Goal: Transaction & Acquisition: Purchase product/service

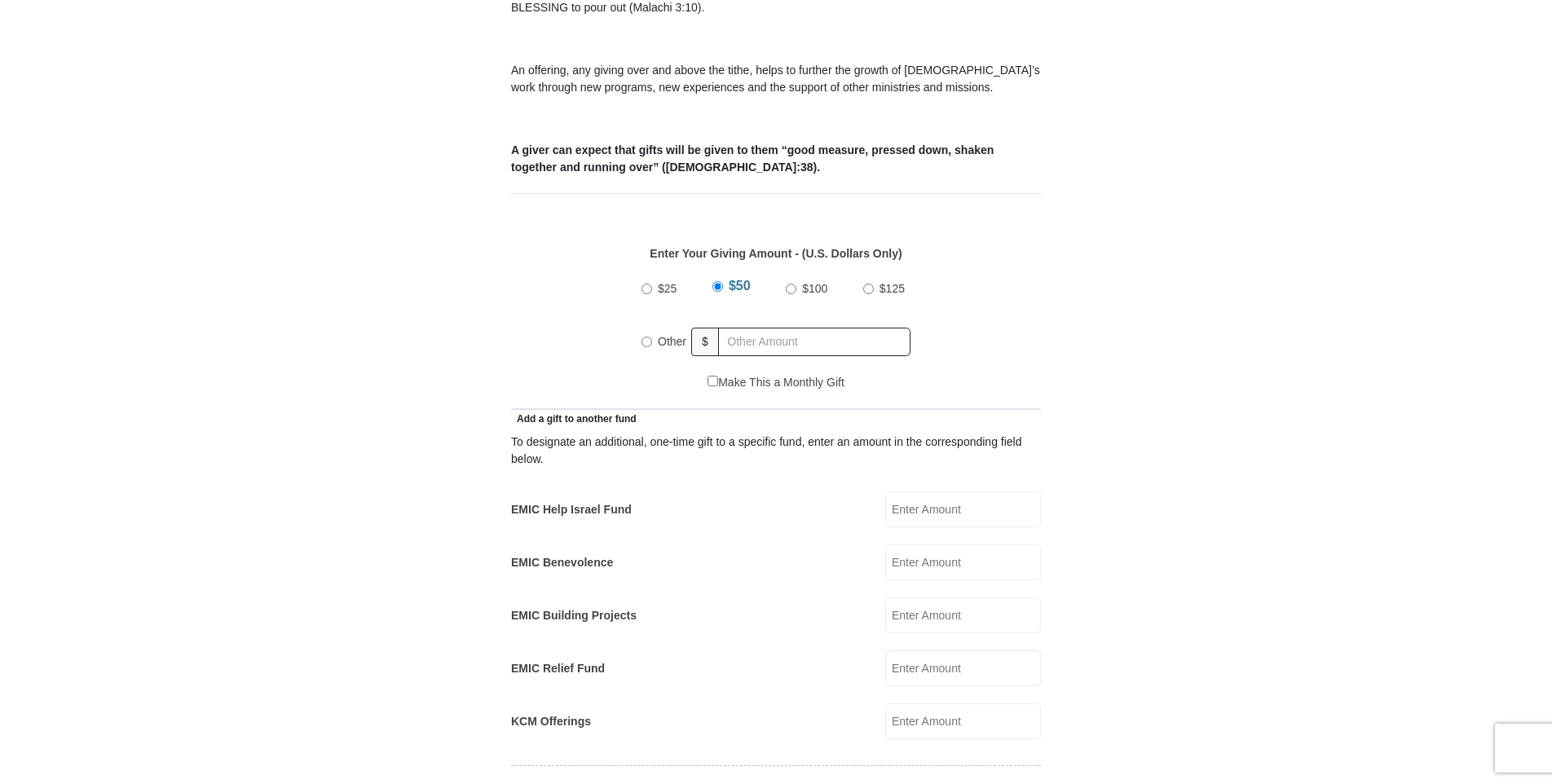
scroll to position [570, 0]
click at [915, 491] on input "EMIC Help Israel Fund" at bounding box center [964, 509] width 156 height 36
type input "325.00"
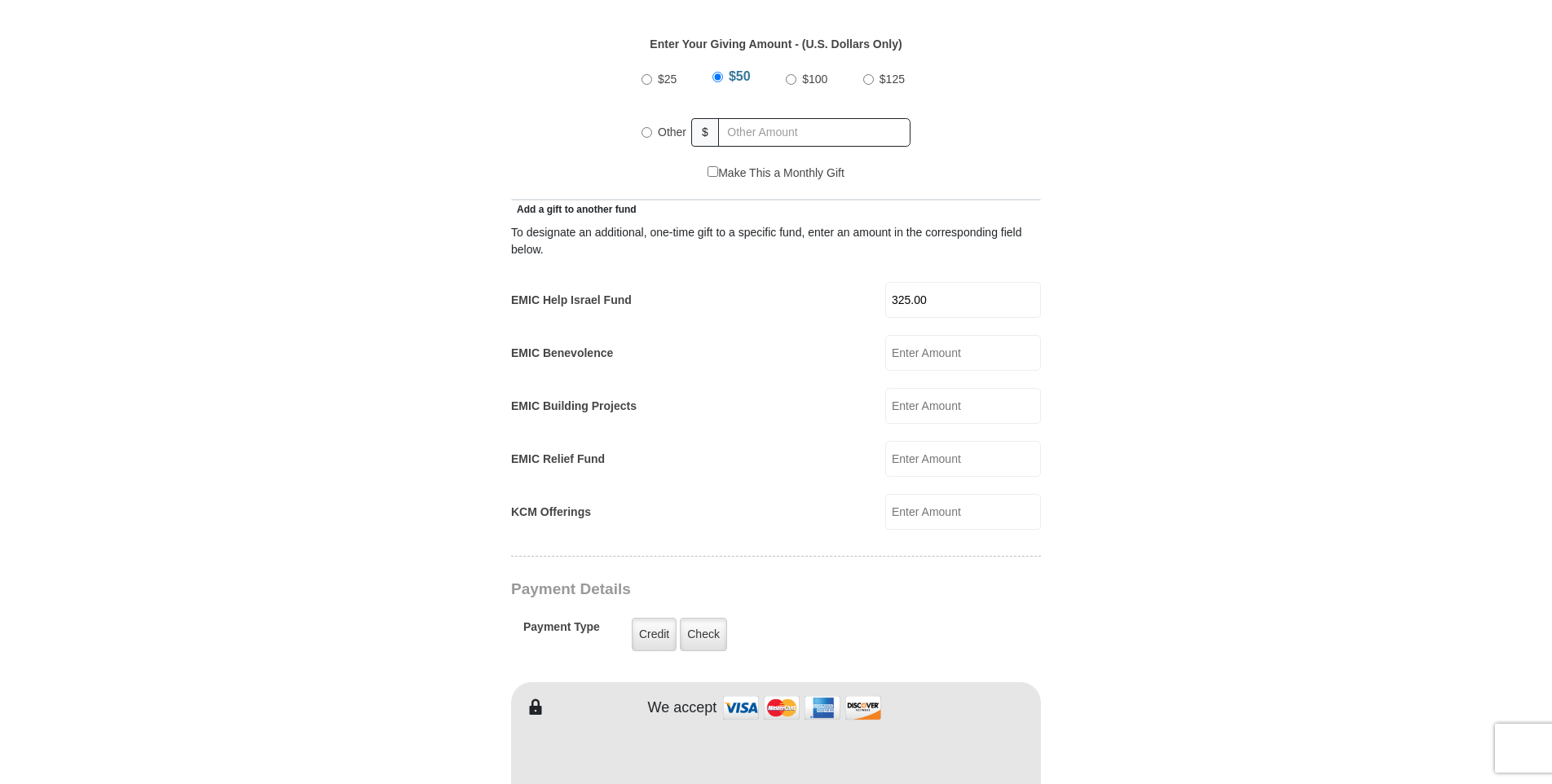
scroll to position [978, 0]
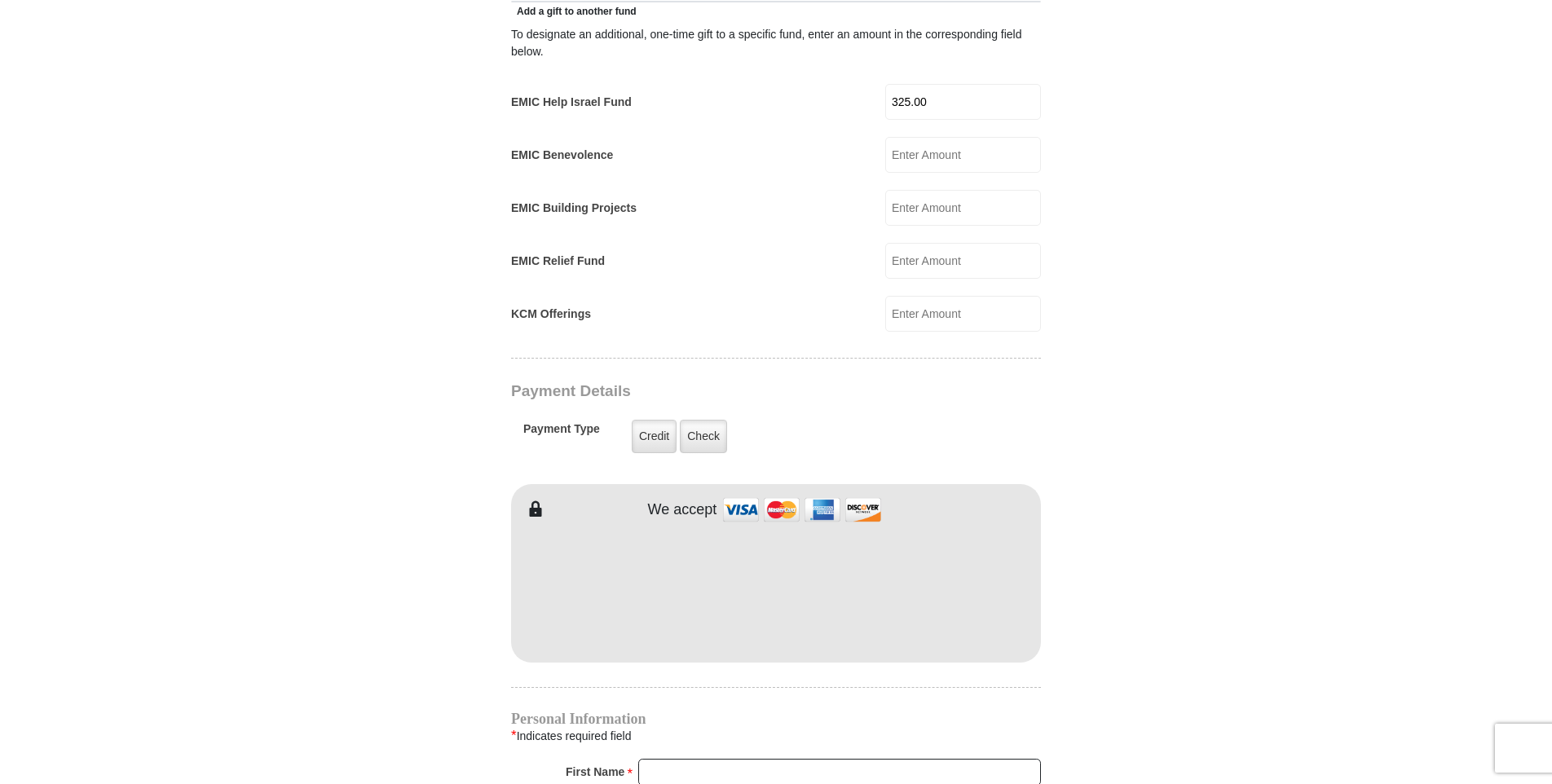
click at [861, 499] on img at bounding box center [802, 509] width 163 height 35
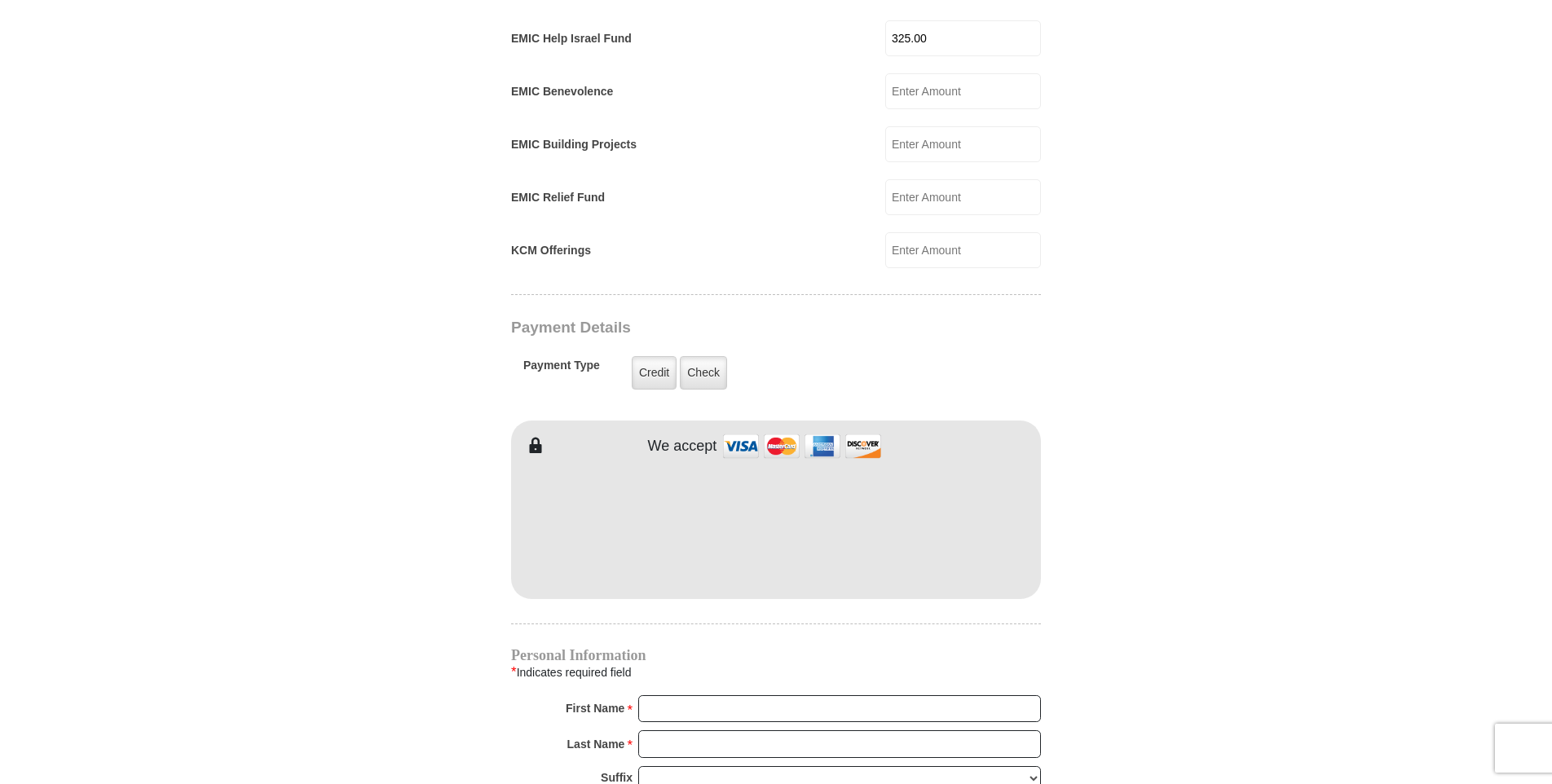
scroll to position [1222, 0]
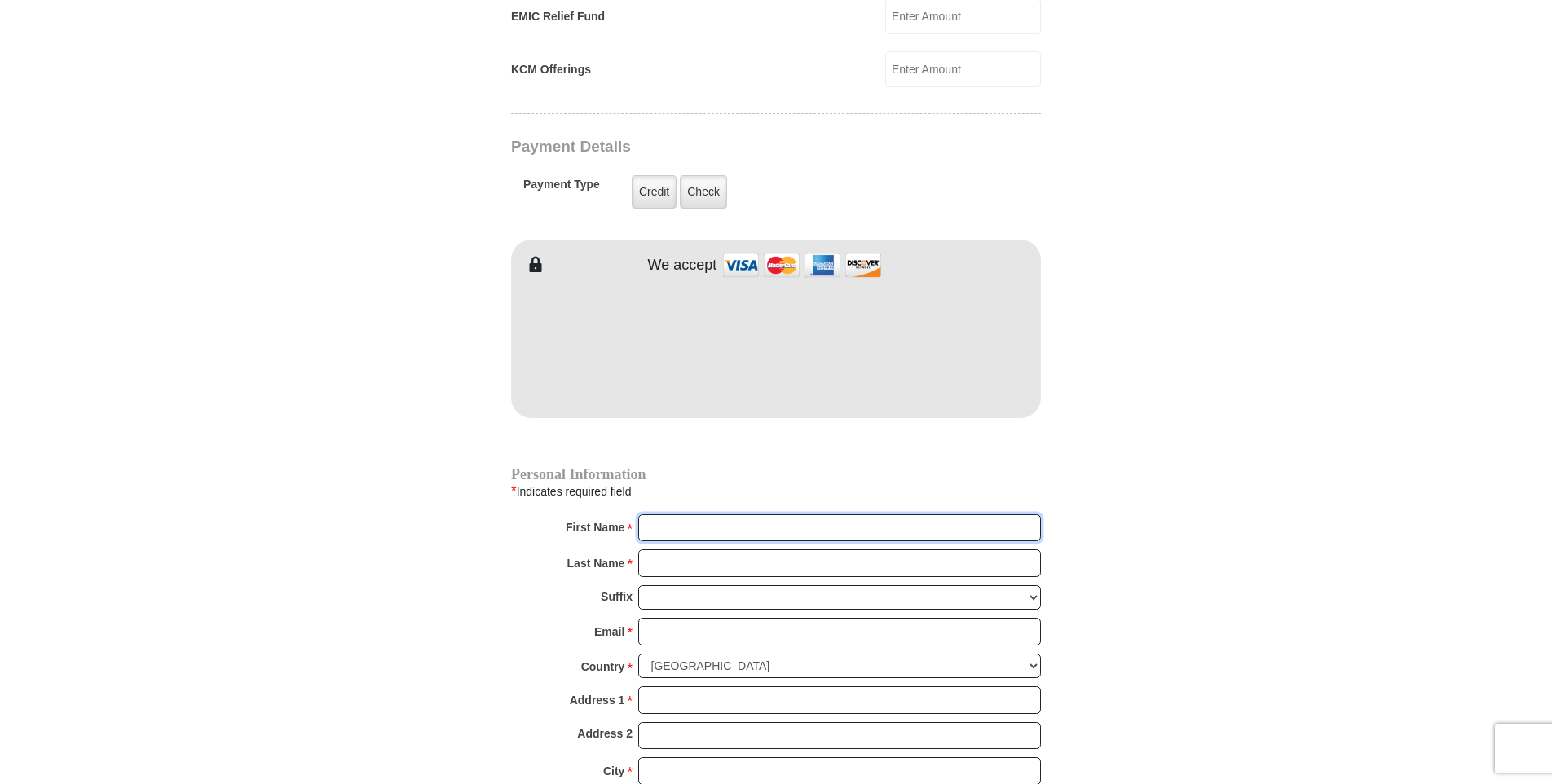
click at [697, 514] on input "First Name *" at bounding box center [839, 528] width 403 height 28
type input "[PERSON_NAME]"
type input "187.50"
type input "[PERSON_NAME]"
type input "[EMAIL_ADDRESS][DOMAIN_NAME]"
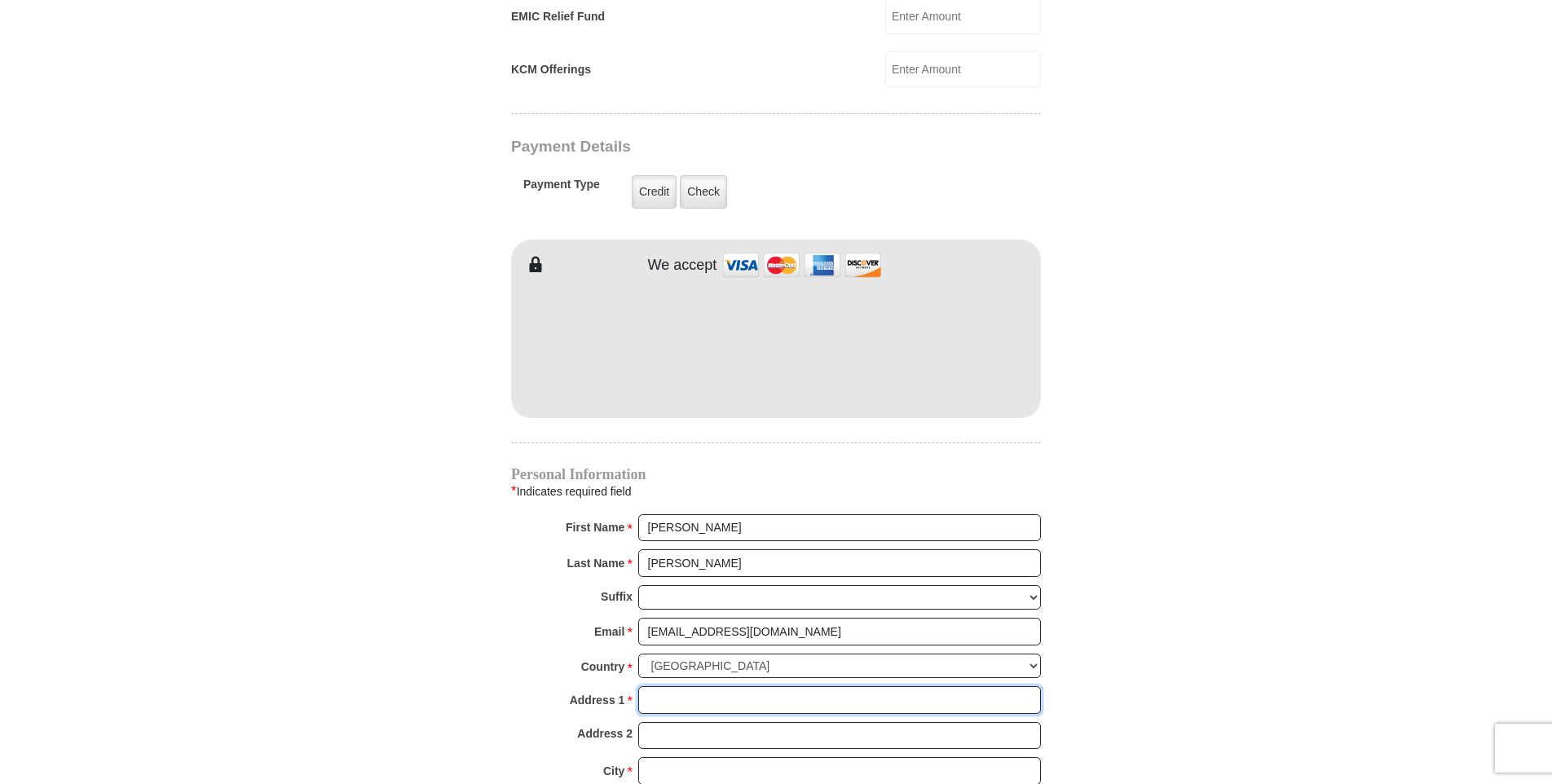
type input "[STREET_ADDRESS]"
type input "PO Box 448"
type input "[GEOGRAPHIC_DATA]"
type input "68666"
type input "4023669045"
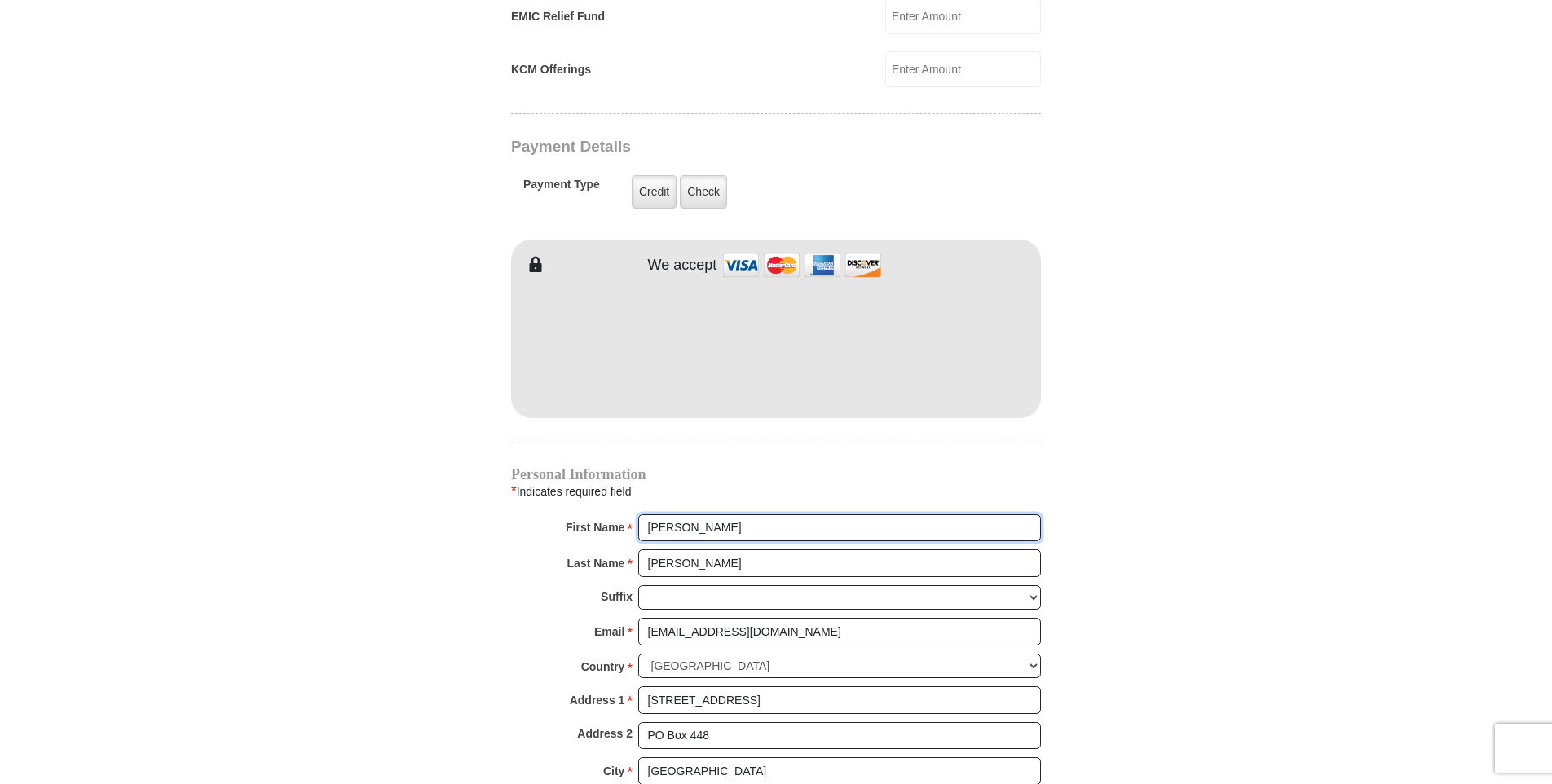
radio input "true"
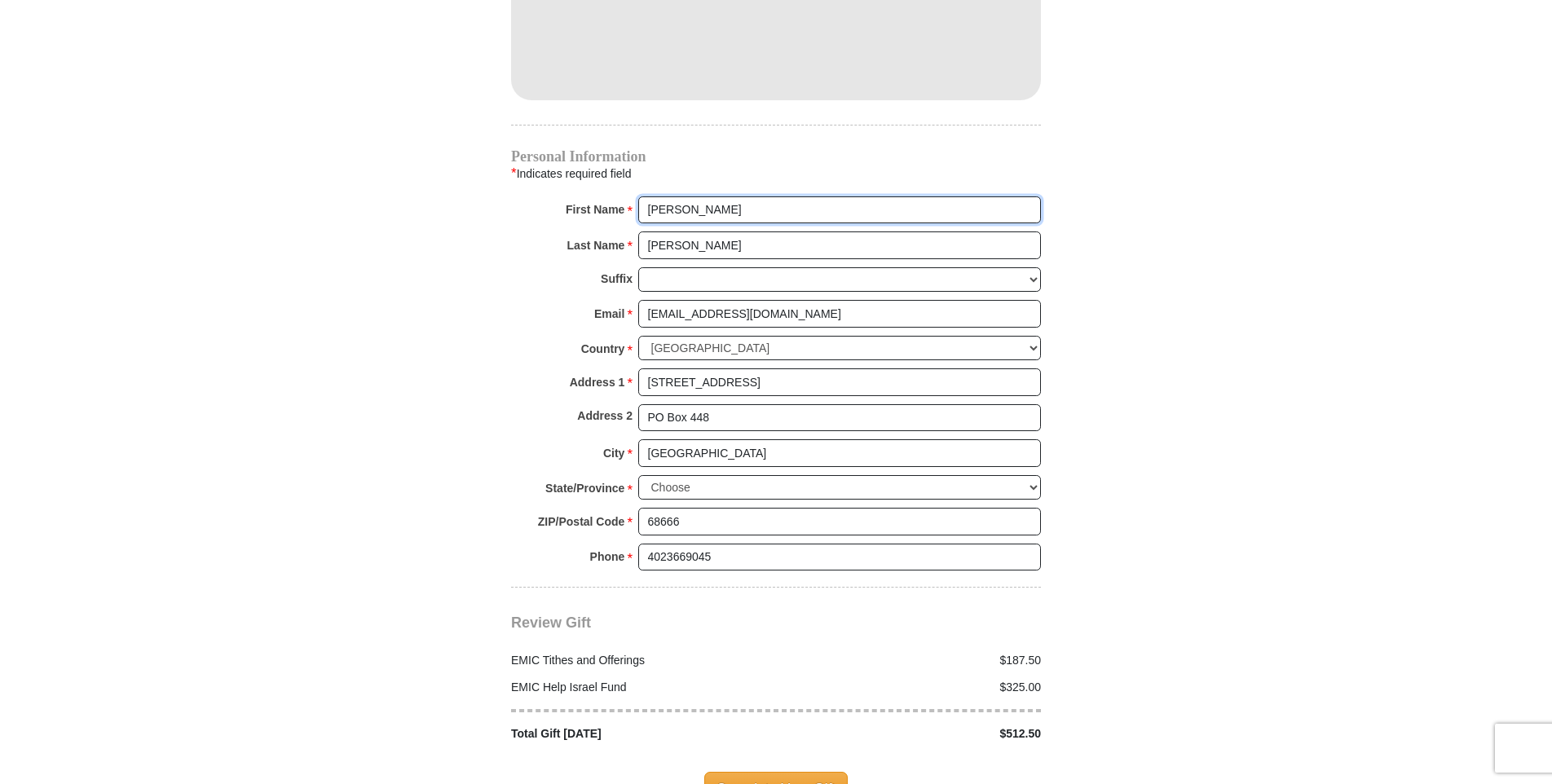
scroll to position [1548, 0]
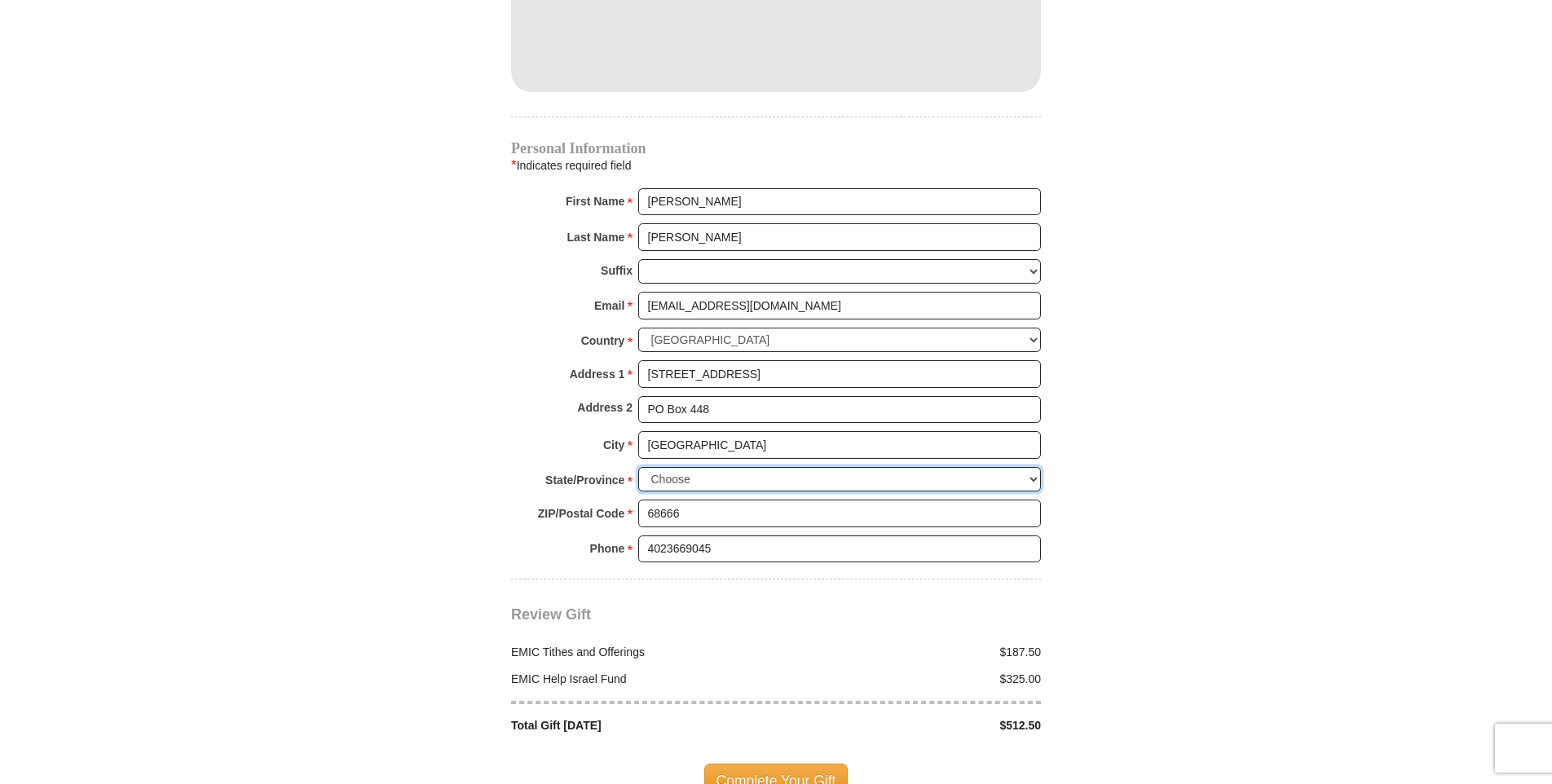
click at [724, 467] on select "Choose [US_STATE] [US_STATE] [US_STATE] [US_STATE] [US_STATE] Armed Forces Amer…" at bounding box center [839, 479] width 403 height 25
select select "NE"
click at [638, 467] on select "Choose [US_STATE] [US_STATE] [US_STATE] [US_STATE] [US_STATE] Armed Forces Amer…" at bounding box center [839, 479] width 403 height 25
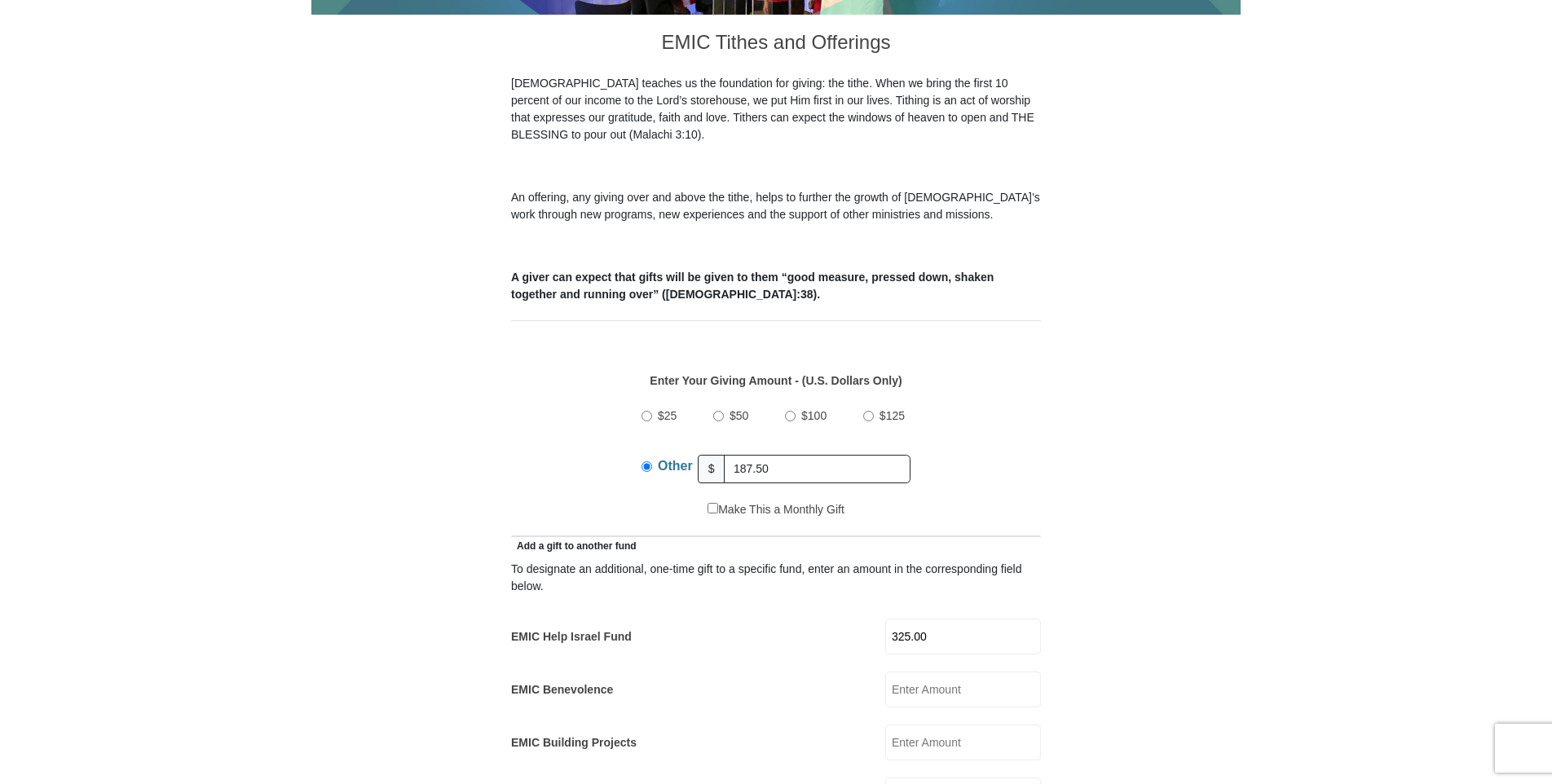
scroll to position [407, 0]
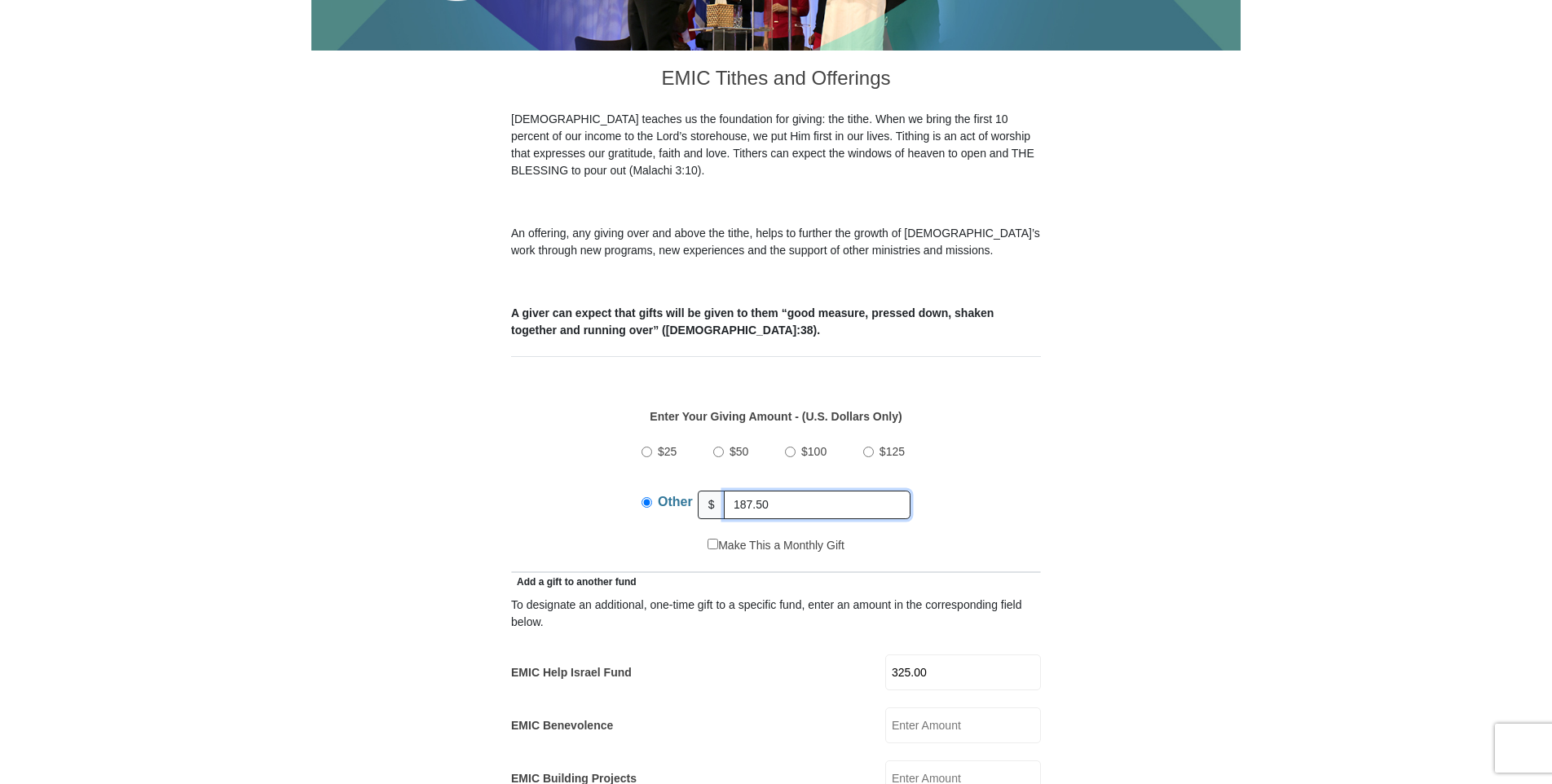
drag, startPoint x: 784, startPoint y: 485, endPoint x: 707, endPoint y: 475, distance: 77.6
click at [707, 484] on div "Other $ 187.50" at bounding box center [776, 504] width 269 height 40
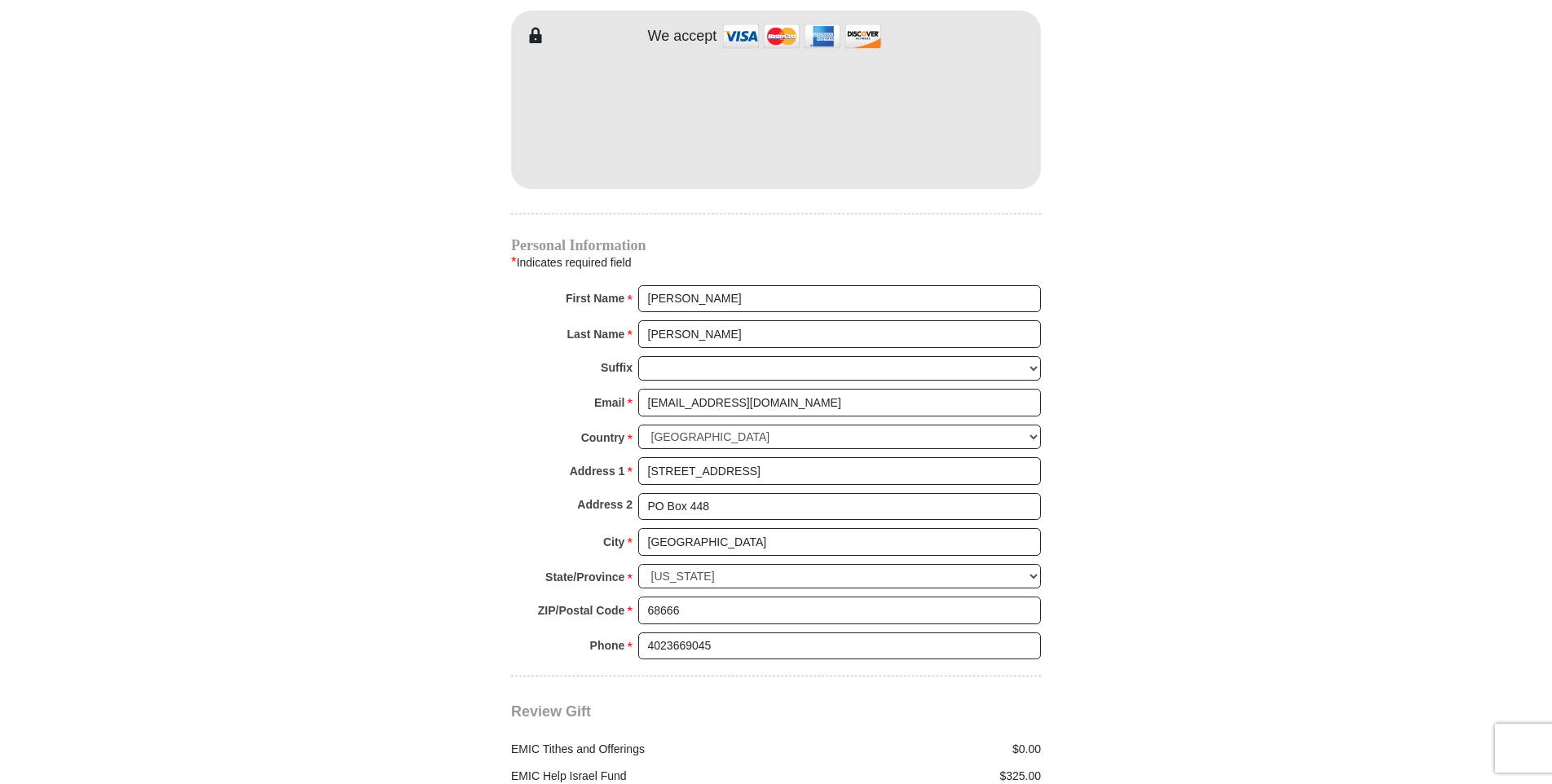
scroll to position [1630, 0]
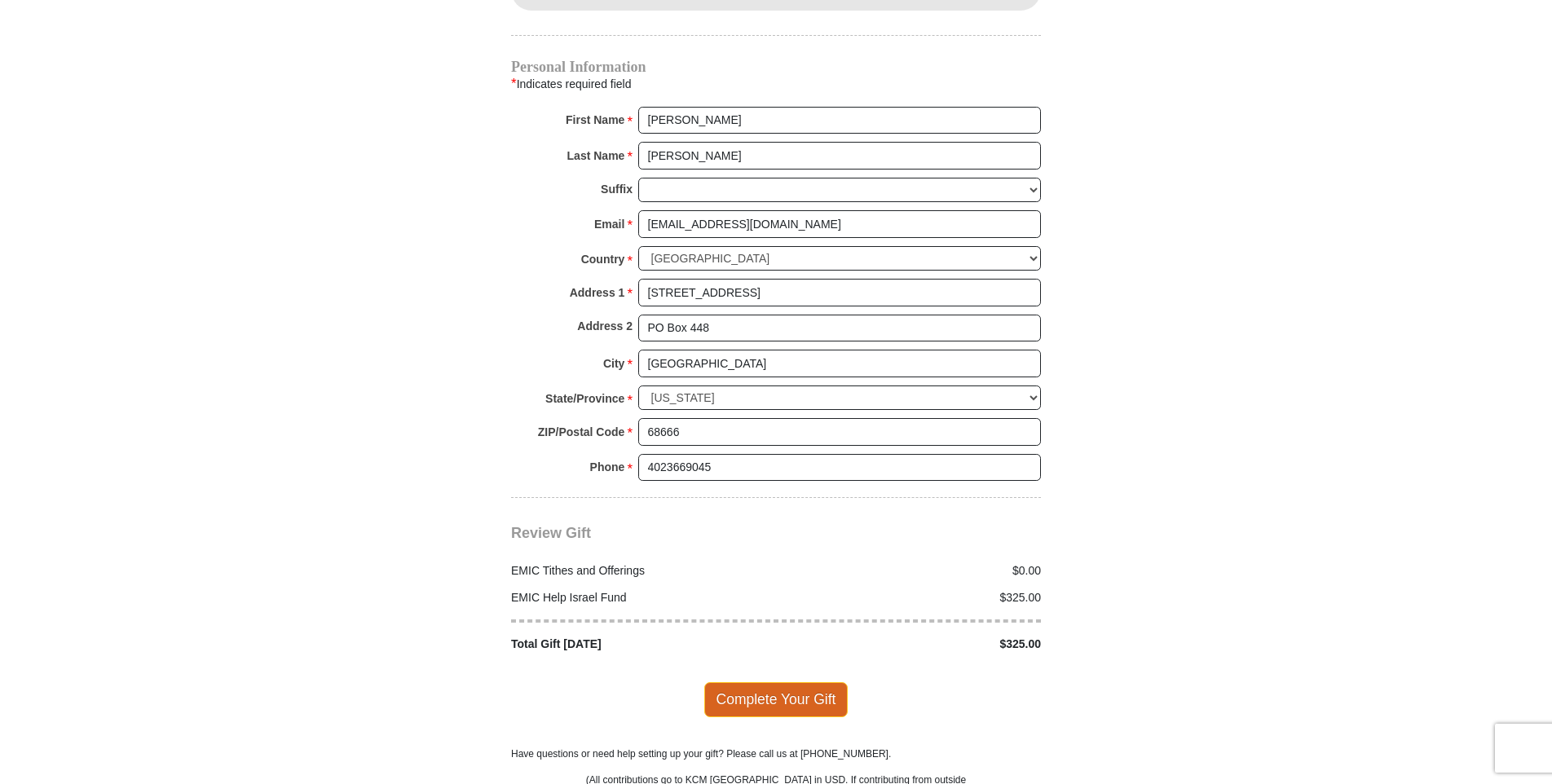
click at [798, 685] on span "Complete Your Gift" at bounding box center [777, 699] width 145 height 34
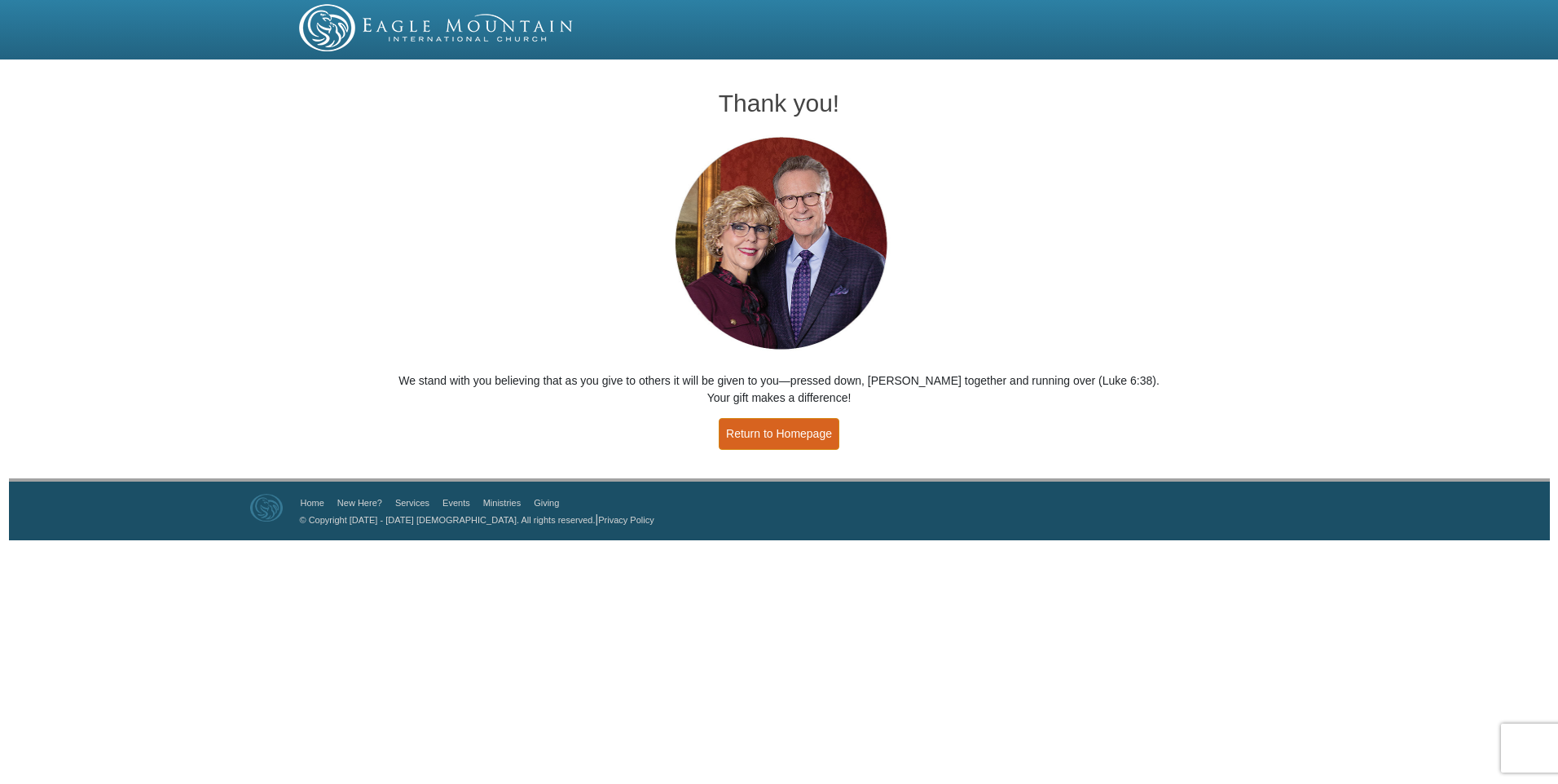
click at [805, 435] on link "Return to Homepage" at bounding box center [779, 434] width 121 height 32
